Goal: Navigation & Orientation: Go to known website

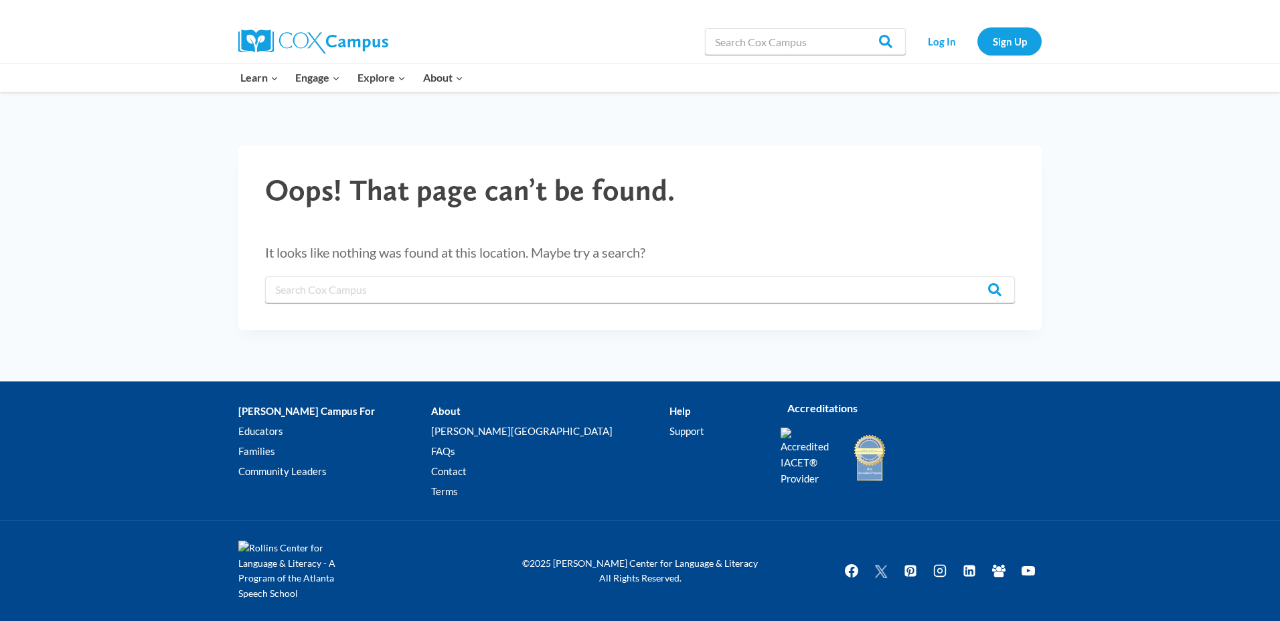
click at [289, 37] on img at bounding box center [313, 41] width 150 height 24
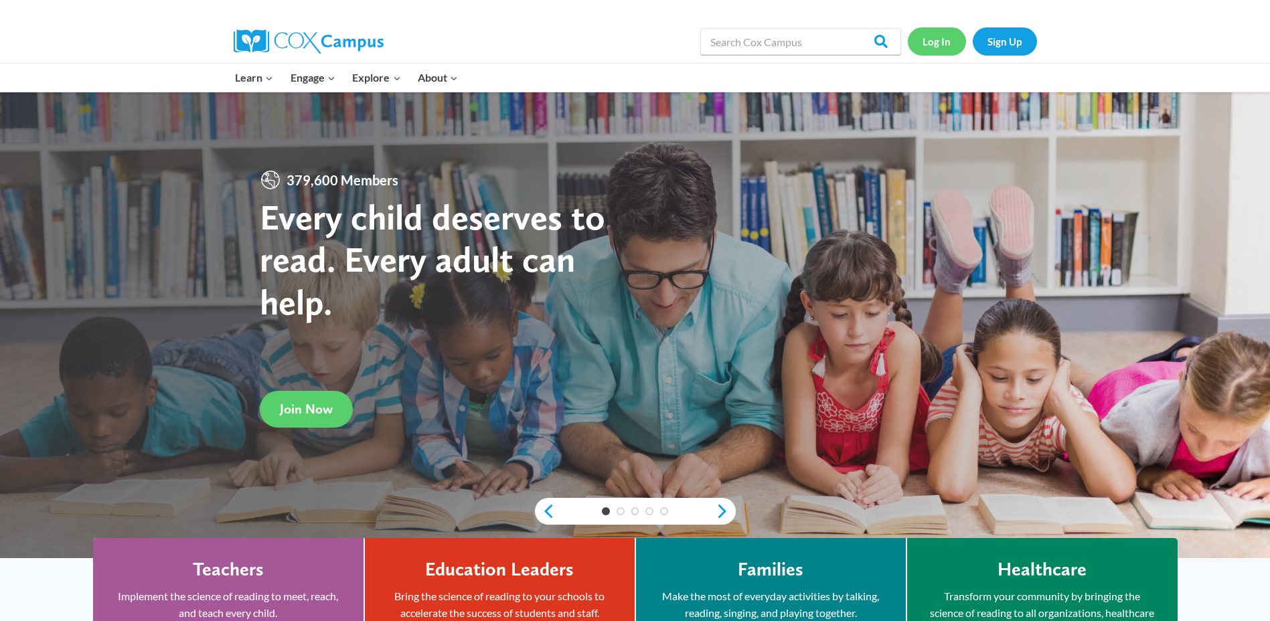
click at [947, 31] on link "Log In" at bounding box center [937, 40] width 58 height 27
